Goal: Information Seeking & Learning: Understand process/instructions

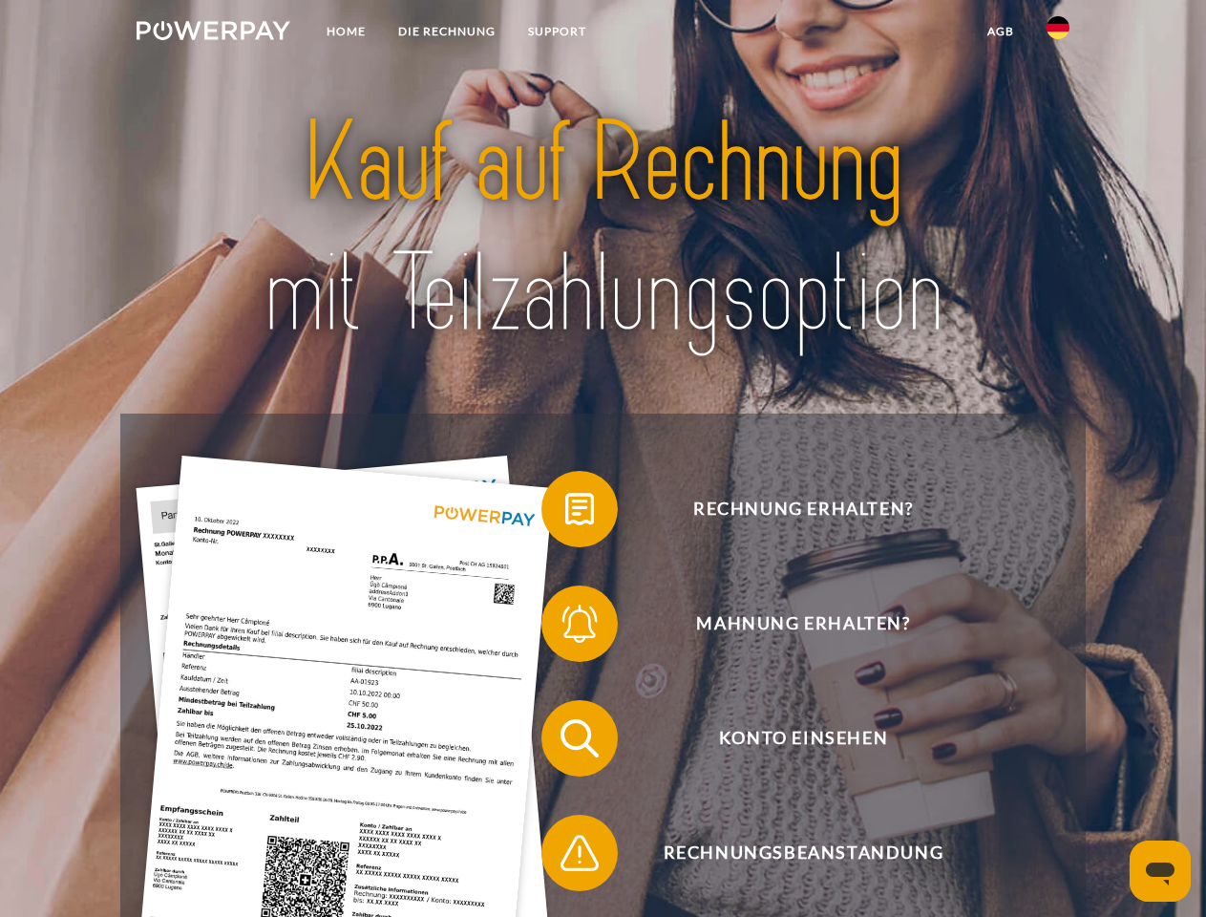
click at [213, 33] on img at bounding box center [214, 30] width 154 height 19
click at [1058, 33] on img at bounding box center [1058, 27] width 23 height 23
click at [1000, 32] on link "agb" at bounding box center [1000, 31] width 59 height 34
click at [565, 513] on span at bounding box center [551, 509] width 96 height 96
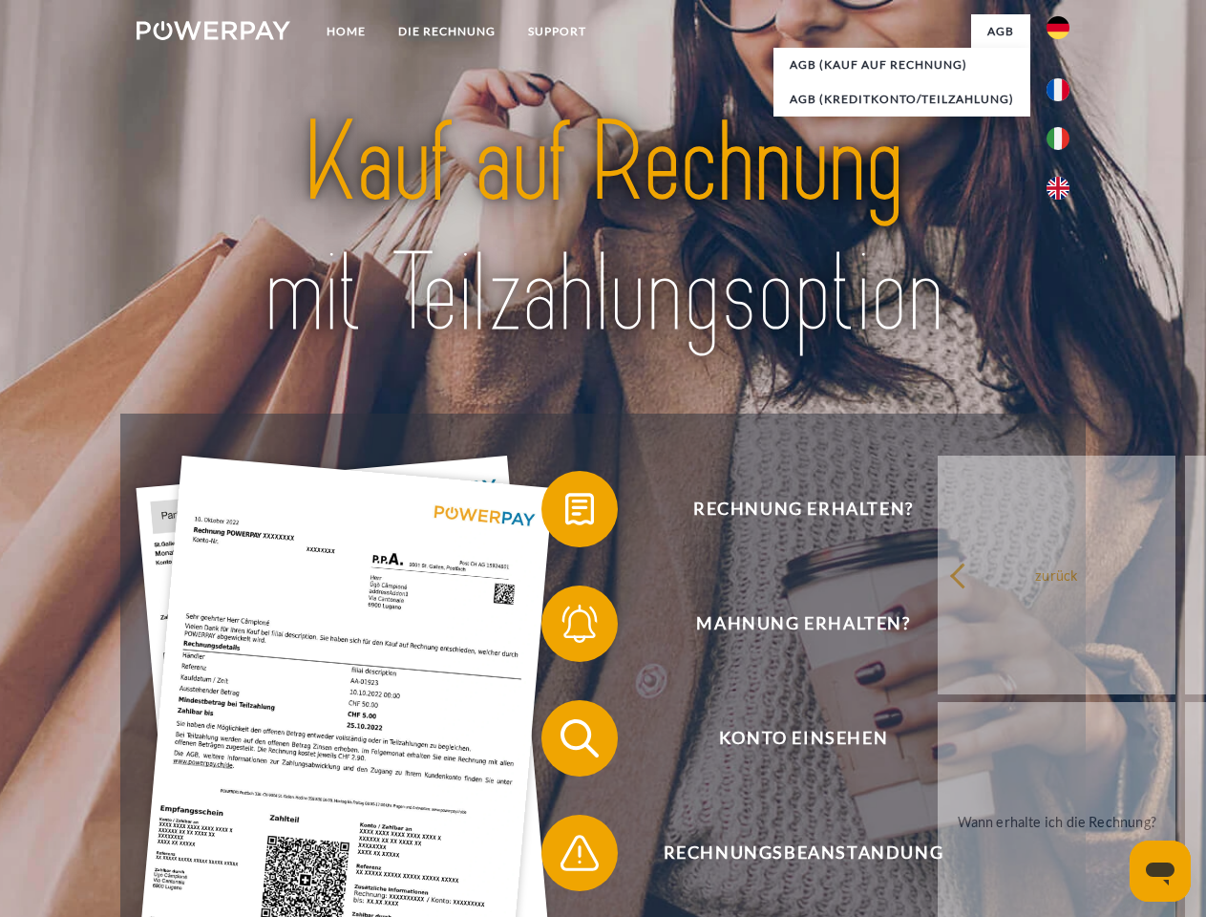
click at [565, 627] on span at bounding box center [551, 624] width 96 height 96
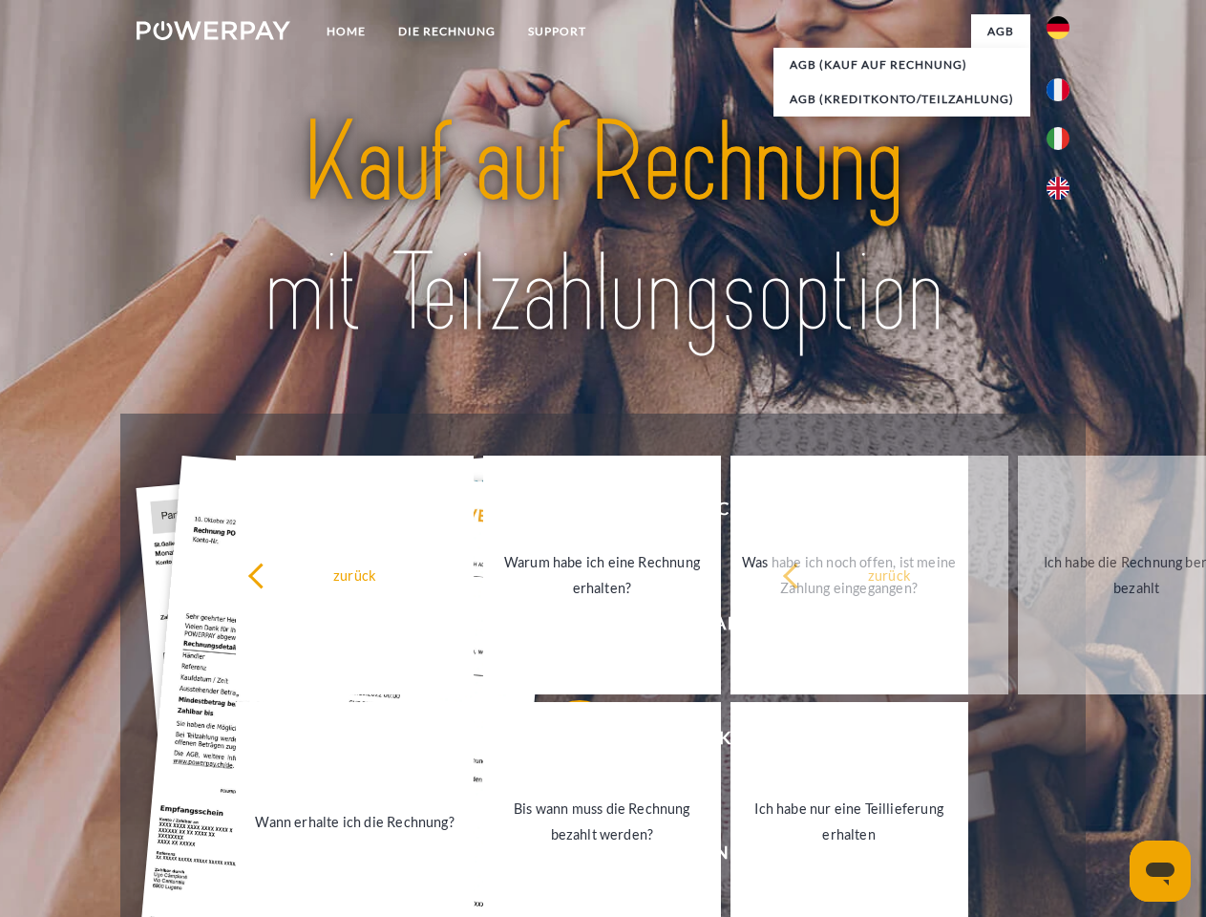
click at [565, 742] on link "Bis wann muss die Rechnung bezahlt werden?" at bounding box center [602, 821] width 238 height 239
click at [565, 857] on span at bounding box center [551, 853] width 96 height 96
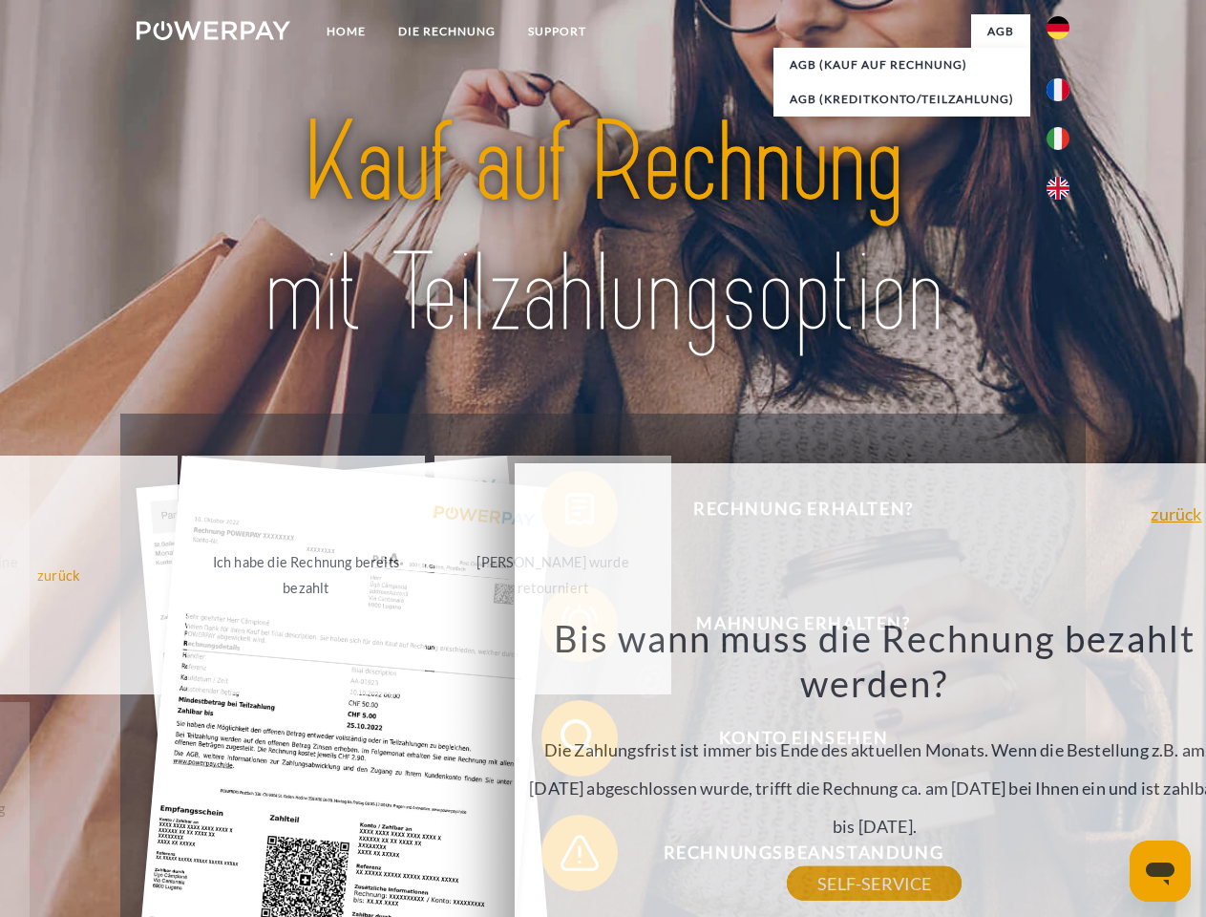
click at [1160, 871] on icon "Messaging-Fenster öffnen" at bounding box center [1160, 873] width 29 height 23
